Goal: Check status: Check status

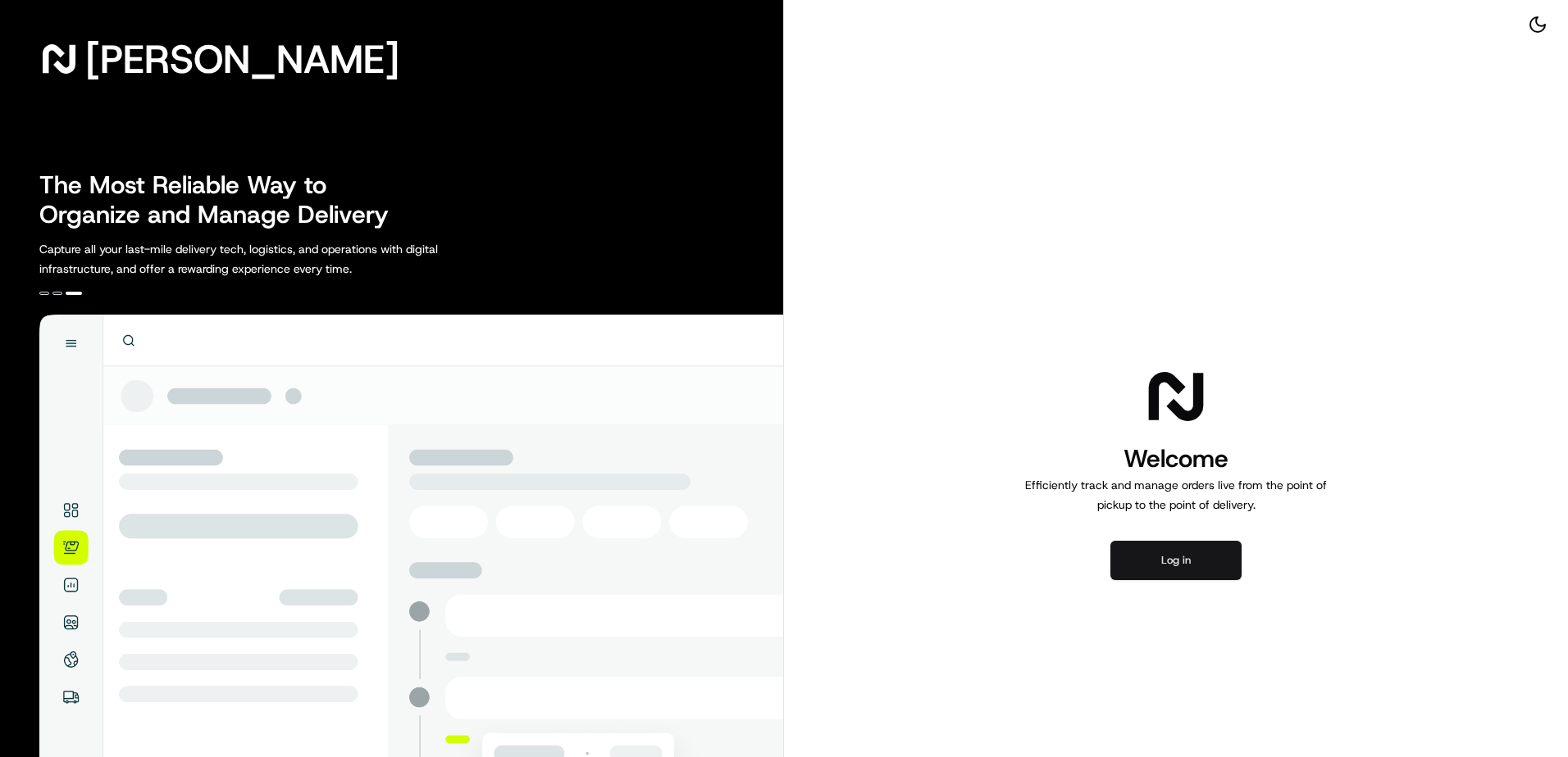
click at [1178, 565] on button "Log in" at bounding box center [1176, 560] width 131 height 39
